Goal: Task Accomplishment & Management: Complete application form

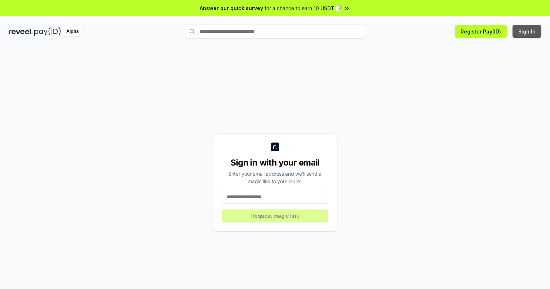
click at [527, 31] on button "Sign In" at bounding box center [526, 31] width 29 height 13
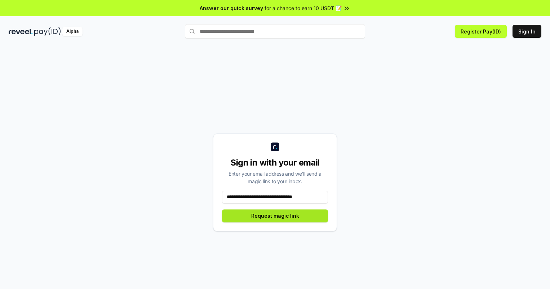
type input "**********"
click at [275, 216] on button "Request magic link" at bounding box center [275, 216] width 106 height 13
